Goal: Task Accomplishment & Management: Manage account settings

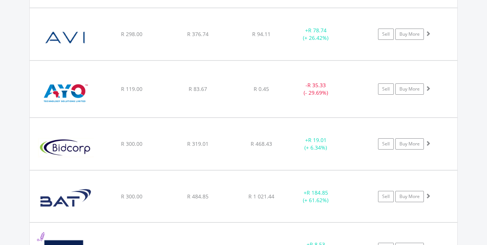
scroll to position [1218, 0]
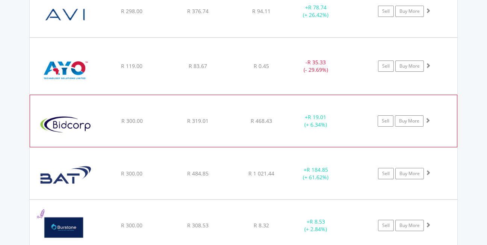
click at [74, 121] on img at bounding box center [66, 125] width 65 height 41
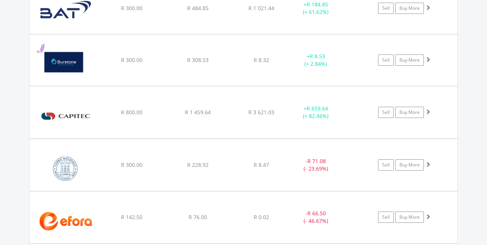
scroll to position [1536, 0]
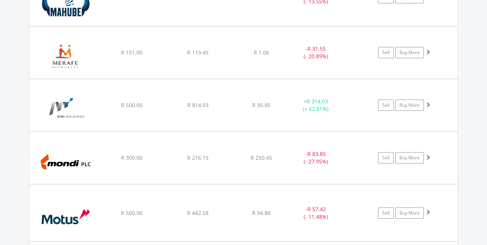
scroll to position [2640, 0]
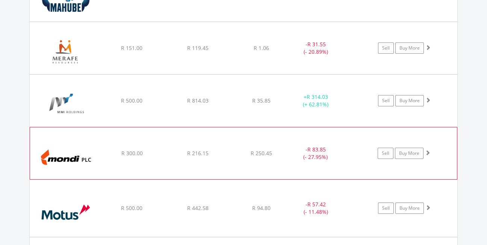
click at [59, 158] on img at bounding box center [66, 157] width 65 height 41
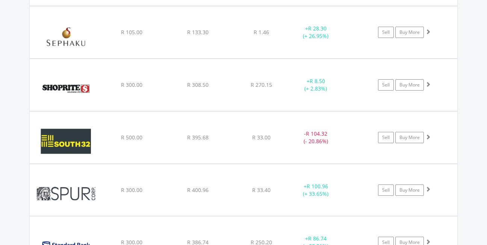
scroll to position [4096, 0]
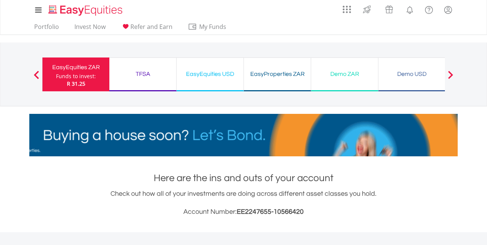
scroll to position [0, 0]
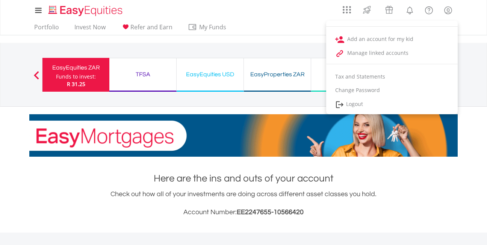
drag, startPoint x: 448, startPoint y: 8, endPoint x: 383, endPoint y: 80, distance: 97.4
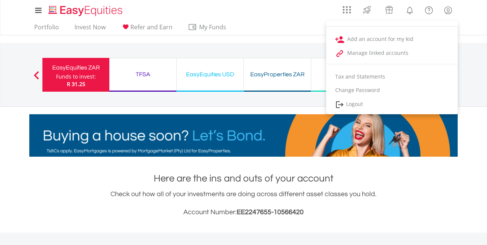
click at [448, 8] on lord-icon "My Profile" at bounding box center [448, 10] width 9 height 9
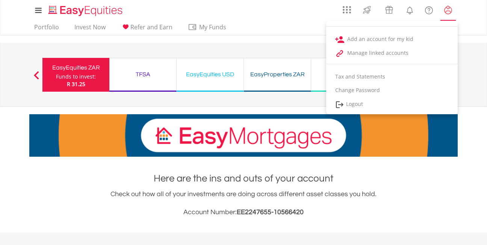
click at [450, 8] on lord-icon "My Profile" at bounding box center [448, 10] width 9 height 9
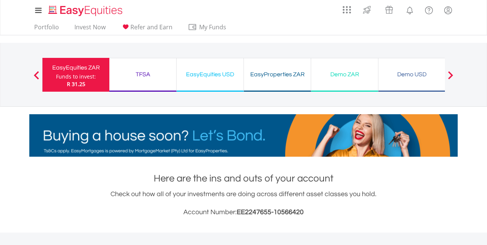
click at [307, 24] on div "Portfolio Invest Now Refer and Earn My Funds Fund your accounts Withdraw Money …" at bounding box center [243, 28] width 429 height 14
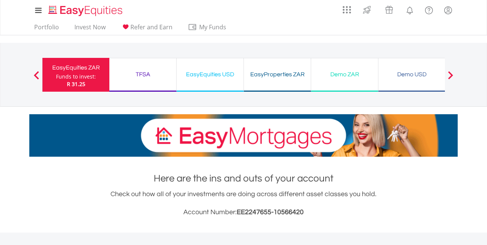
click at [317, 26] on div "Portfolio Invest Now Refer and Earn My Funds Fund your accounts Withdraw Money …" at bounding box center [243, 28] width 429 height 14
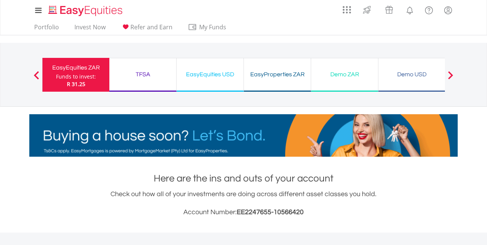
click at [307, 20] on div "My Investments Invest Now New Listings Sell My Recurring Investments Pending Or…" at bounding box center [243, 10] width 429 height 21
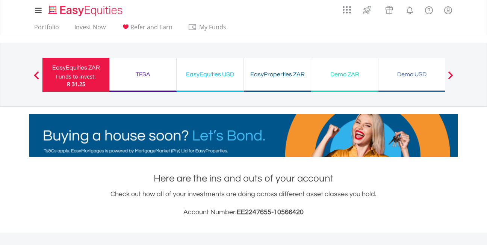
drag, startPoint x: 302, startPoint y: 10, endPoint x: 312, endPoint y: 6, distance: 11.0
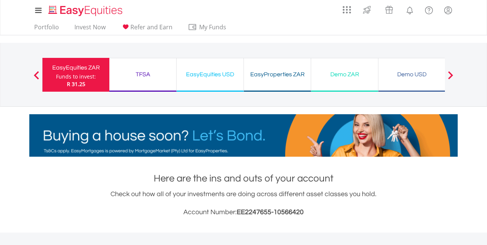
click at [302, 10] on div "My Investments Invest Now New Listings Sell My Recurring Investments Pending Or…" at bounding box center [243, 10] width 429 height 21
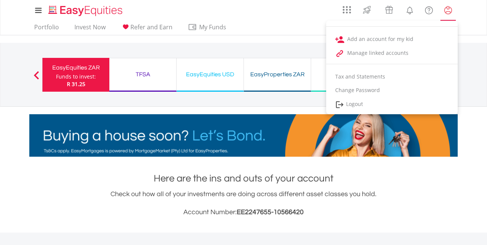
click at [448, 12] on lord-icon "My Profile" at bounding box center [448, 10] width 9 height 9
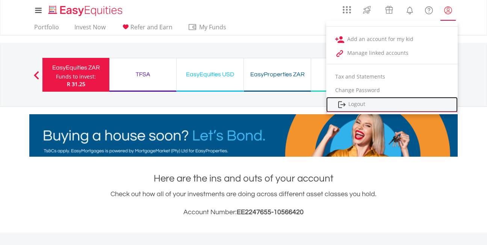
click at [369, 103] on link "Logout" at bounding box center [392, 104] width 132 height 15
